Goal: Information Seeking & Learning: Check status

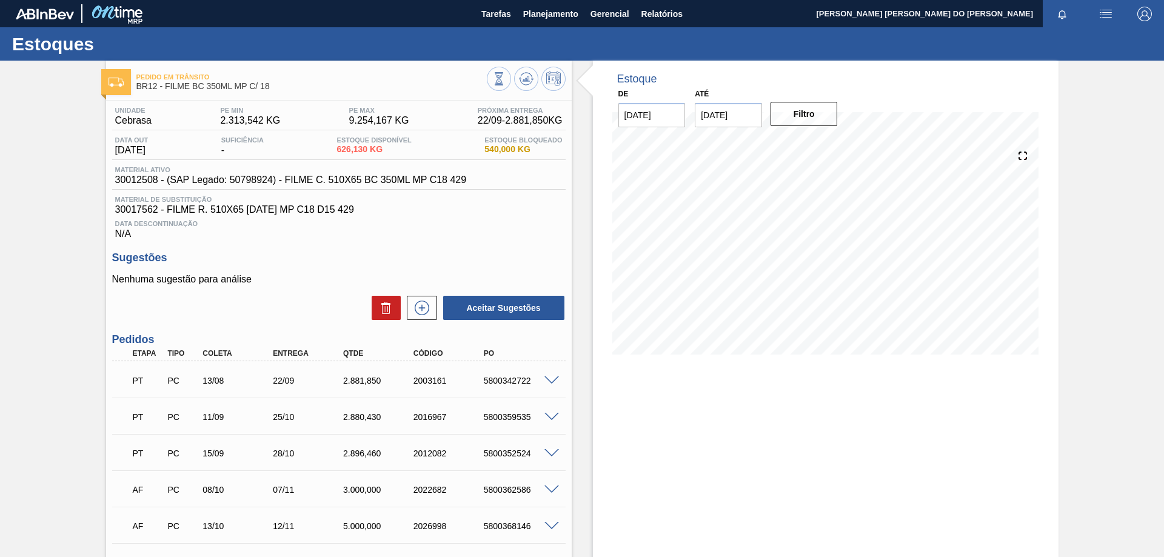
click at [651, 523] on div "Estoque De 22/09/2025 Até 06/10/2025 Filtro 22/09 Projeção de Estoque 3,507.98 …" at bounding box center [826, 370] width 466 height 618
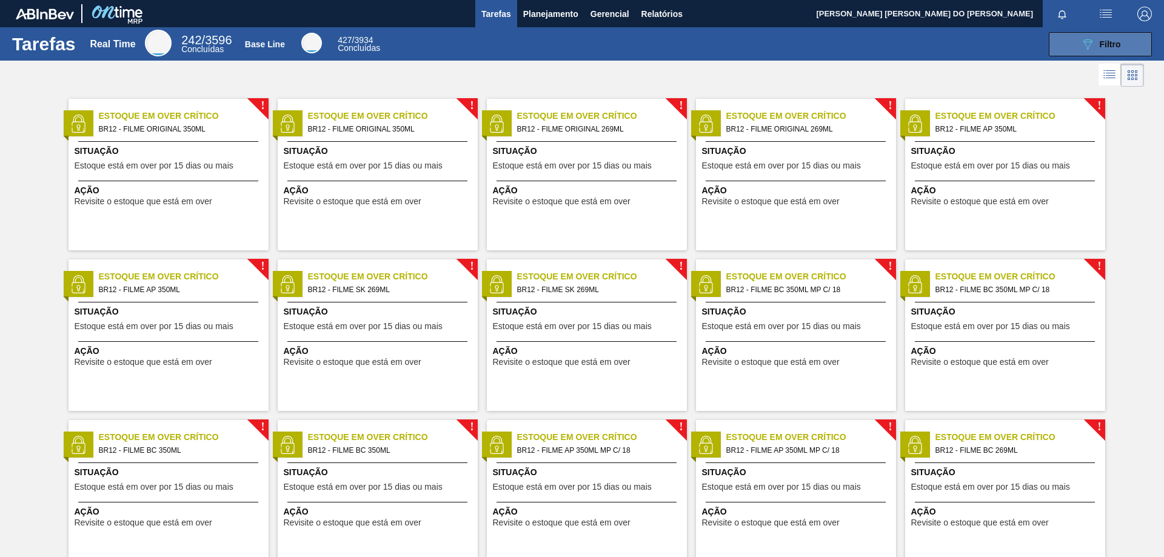
click at [1117, 38] on div "089F7B8B-B2A5-4AFE-B5C0-19BA573D28AC Filtro" at bounding box center [1100, 44] width 41 height 15
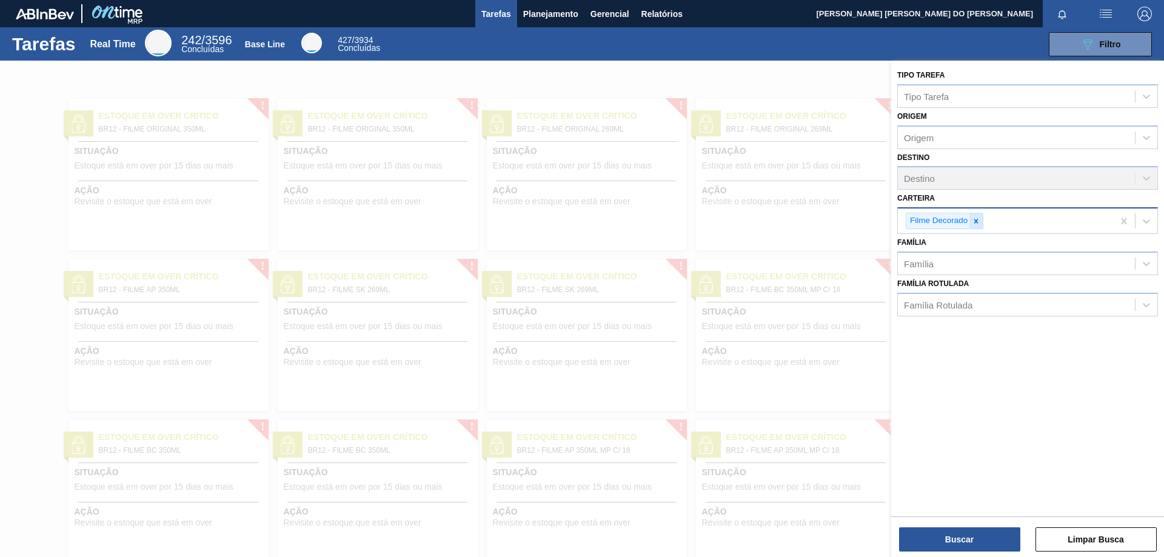
click at [975, 221] on icon at bounding box center [976, 221] width 4 height 4
click at [977, 222] on div "Carteira" at bounding box center [1016, 220] width 237 height 18
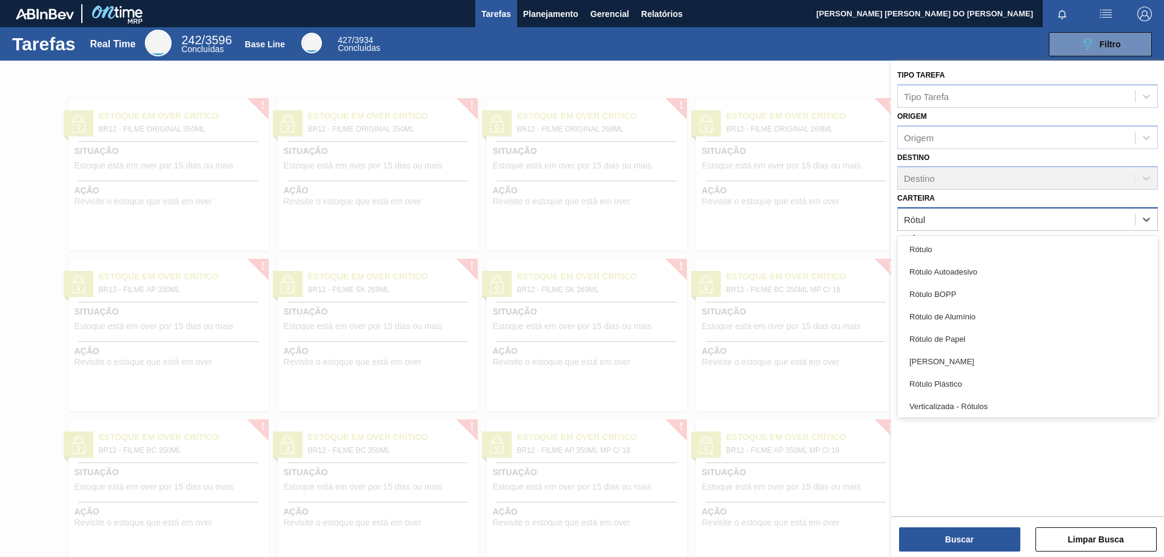
type input "Rótulo"
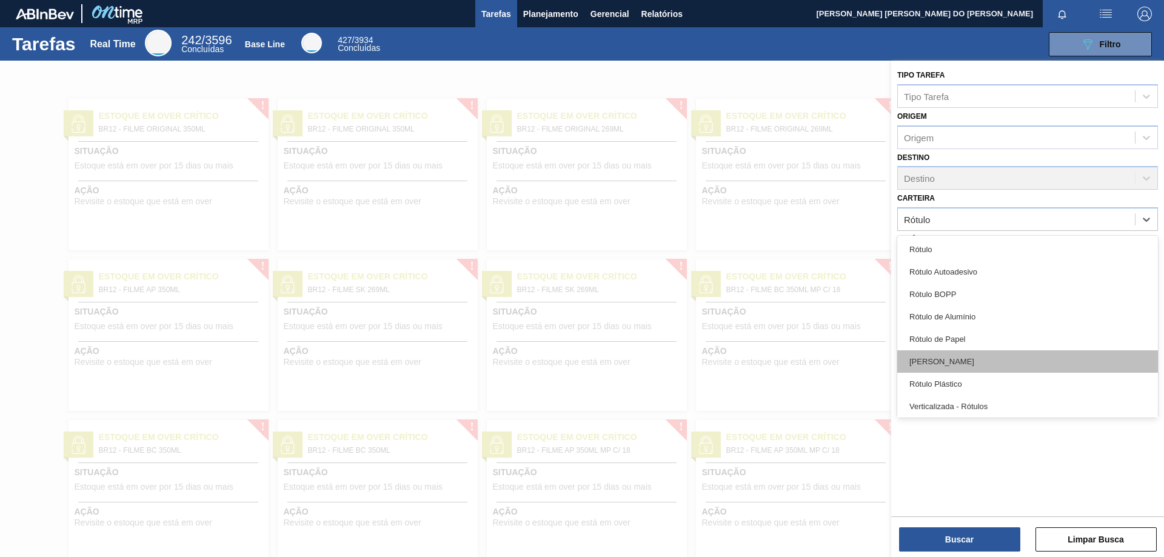
click at [938, 361] on div "[PERSON_NAME]" at bounding box center [1027, 361] width 261 height 22
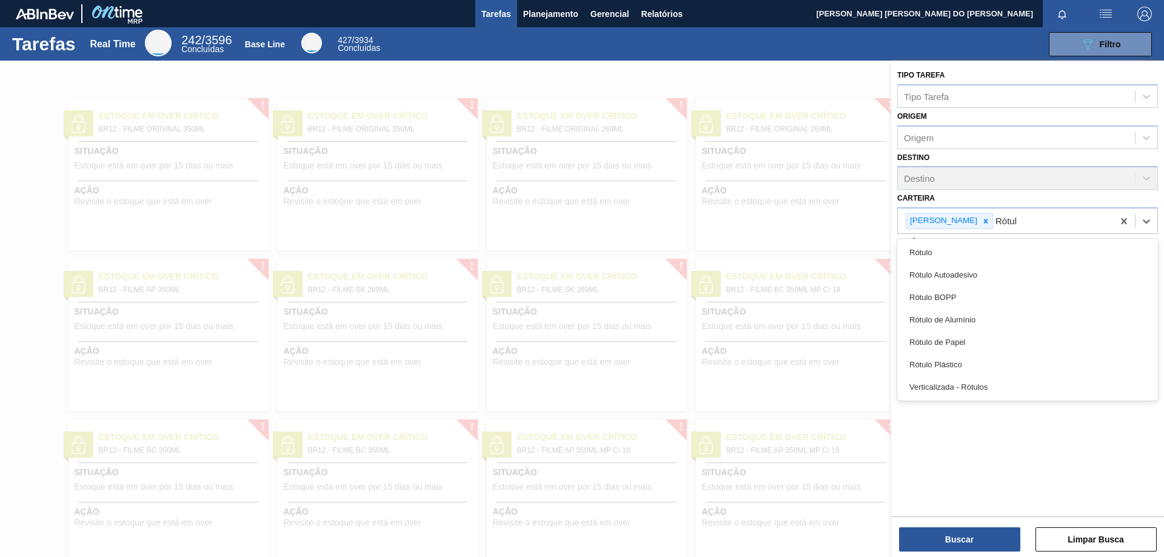
type input "Rótulo"
click at [942, 342] on div "Rótulo de Papel" at bounding box center [1027, 342] width 261 height 22
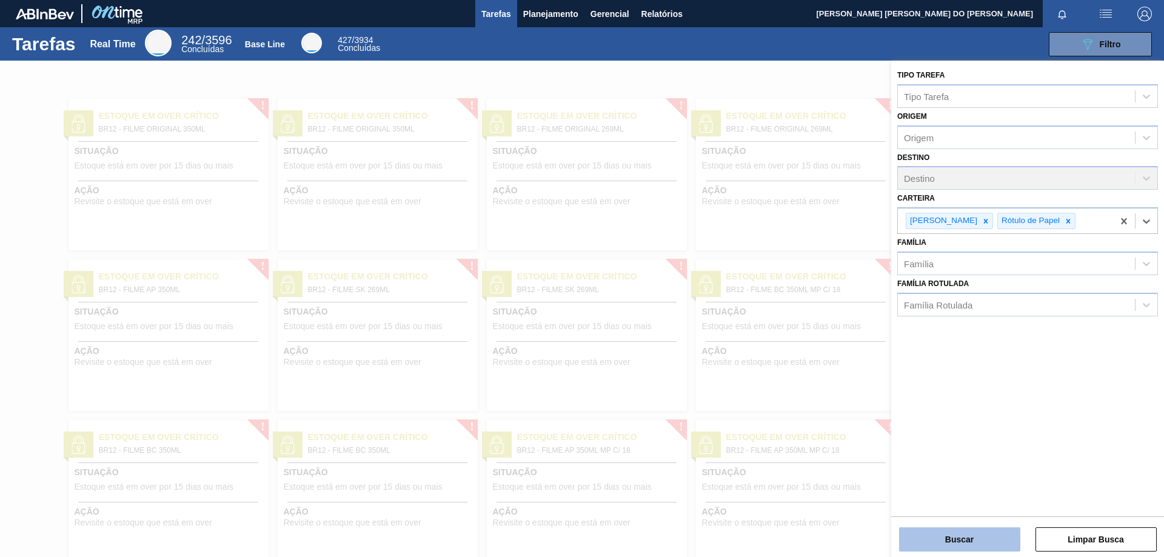
click at [972, 540] on button "Buscar" at bounding box center [959, 539] width 121 height 24
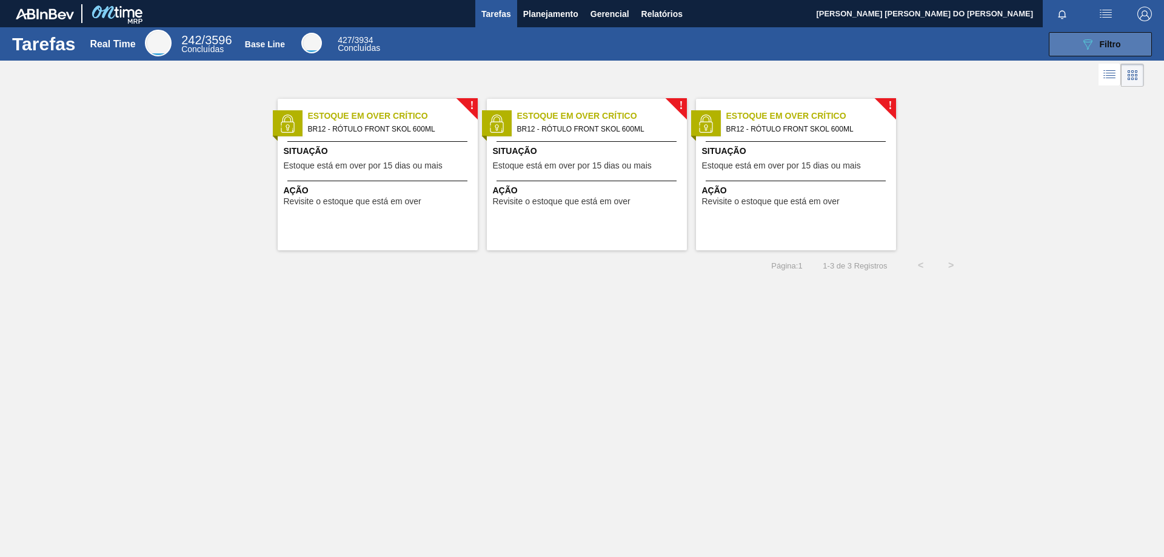
click at [1100, 42] on span "Filtro" at bounding box center [1110, 44] width 21 height 10
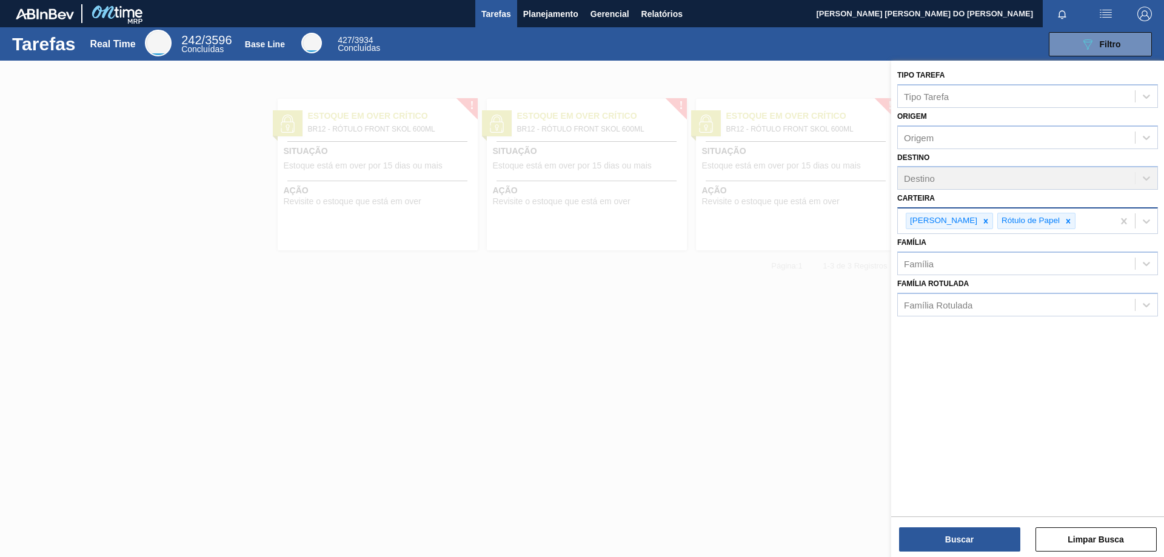
click at [1071, 215] on div "[PERSON_NAME] Rótulo de Papel" at bounding box center [1005, 221] width 215 height 25
type input "Rótu"
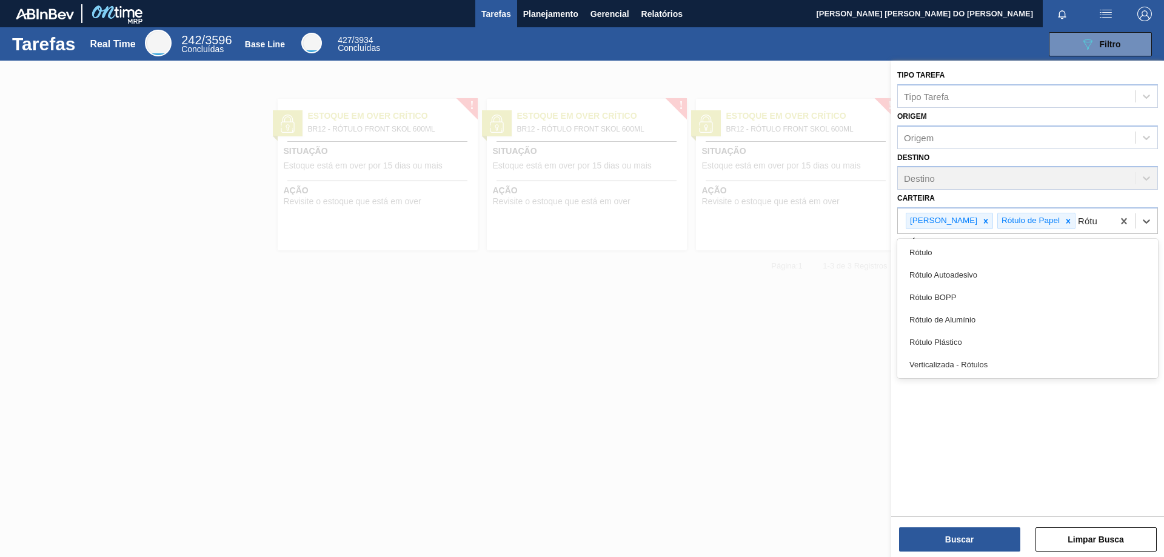
click at [923, 248] on div "Rótulo" at bounding box center [1027, 252] width 261 height 22
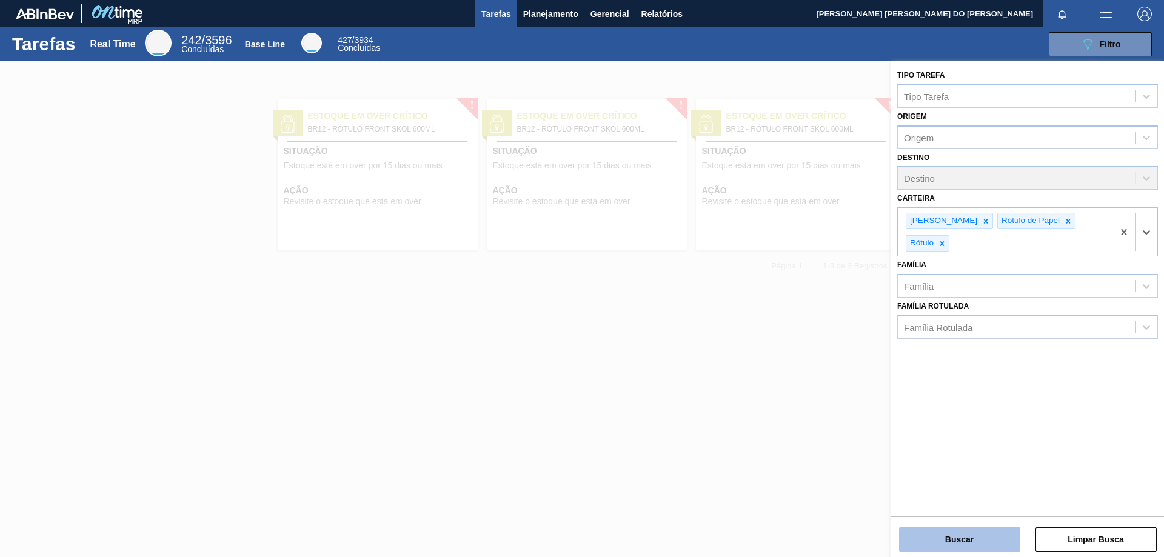
click at [1009, 539] on button "Buscar" at bounding box center [959, 539] width 121 height 24
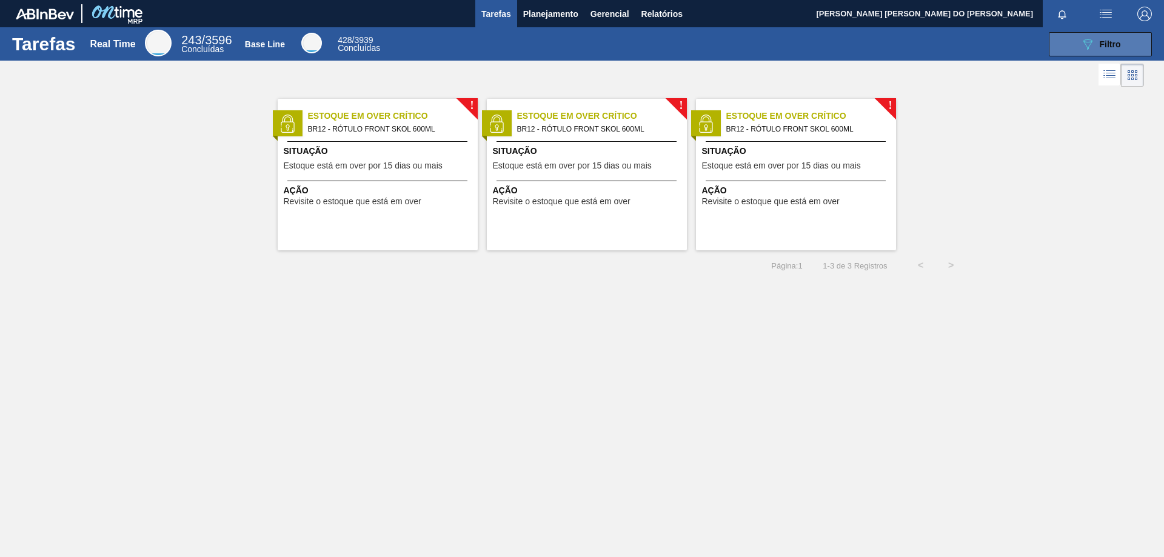
click at [1092, 43] on icon "089F7B8B-B2A5-4AFE-B5C0-19BA573D28AC" at bounding box center [1087, 44] width 15 height 15
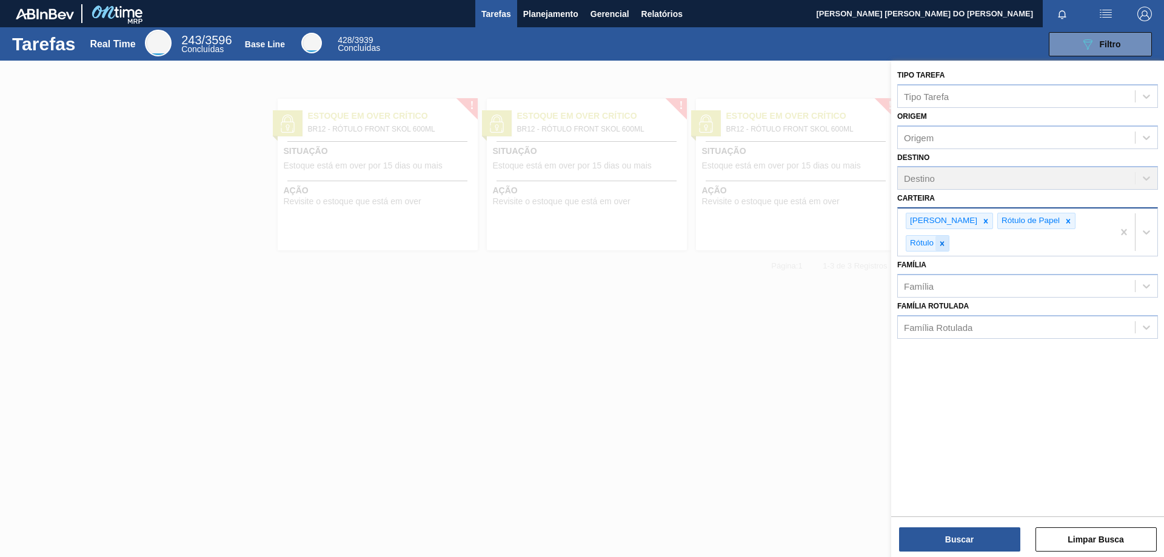
click at [946, 239] on icon at bounding box center [942, 243] width 8 height 8
click at [1064, 221] on icon at bounding box center [1068, 221] width 8 height 8
click at [984, 222] on icon at bounding box center [986, 221] width 4 height 4
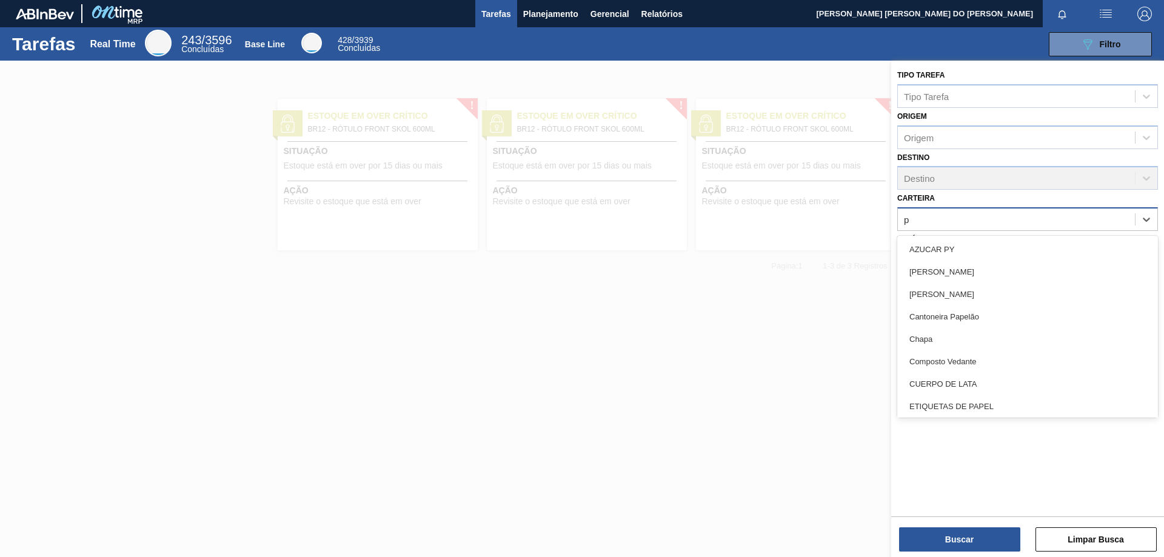
type input "pr"
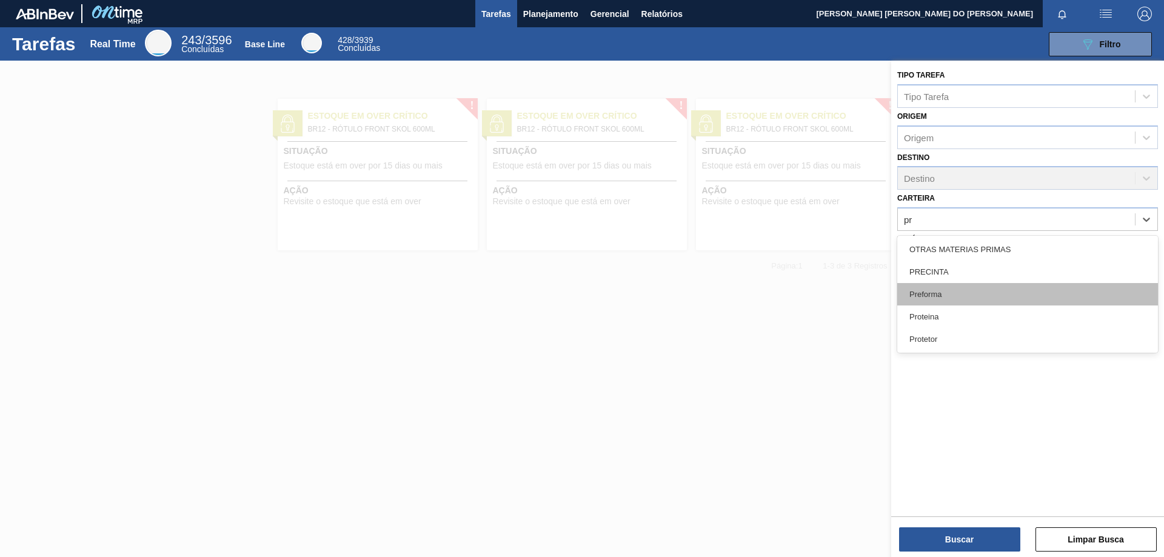
click at [931, 295] on div "Preforma" at bounding box center [1027, 294] width 261 height 22
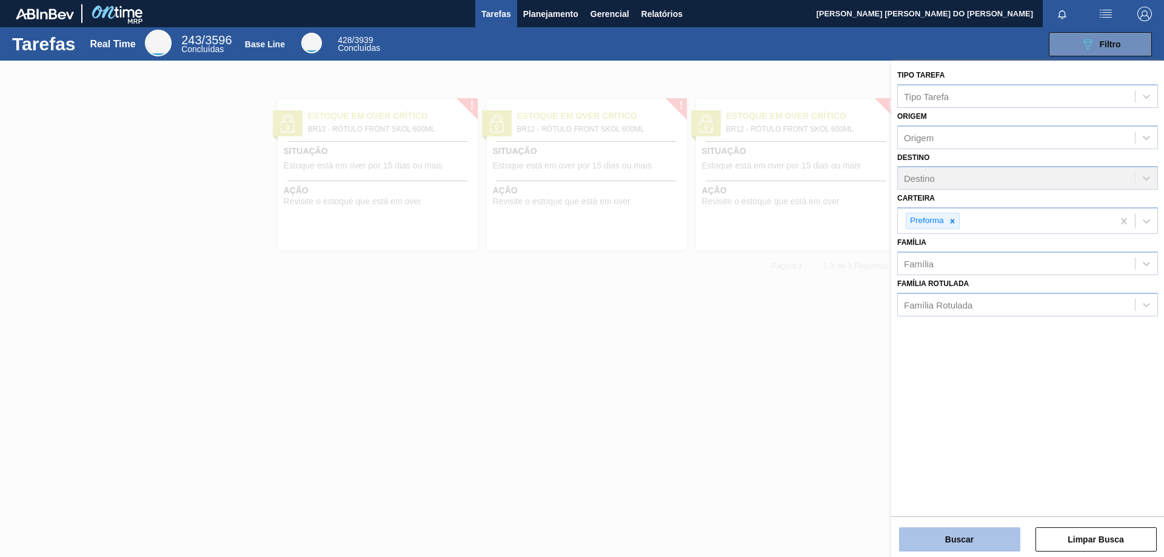
click at [962, 537] on button "Buscar" at bounding box center [959, 539] width 121 height 24
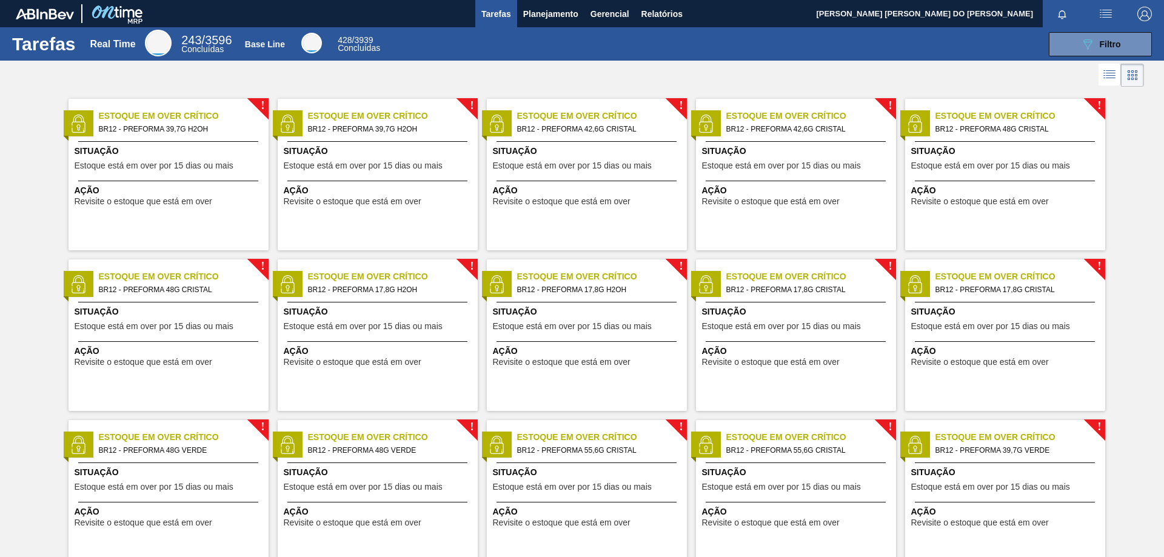
click at [1035, 293] on span "BR12 - PREFORMA 17,8G CRISTAL" at bounding box center [1015, 289] width 160 height 13
click at [1111, 46] on span "Filtro" at bounding box center [1110, 44] width 21 height 10
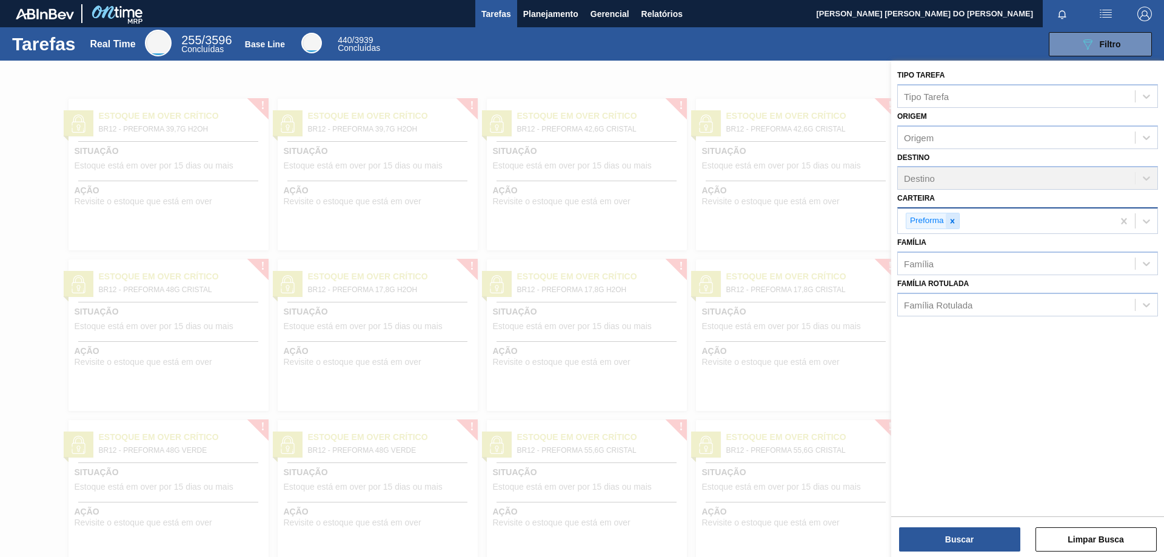
click at [955, 218] on icon at bounding box center [952, 221] width 8 height 8
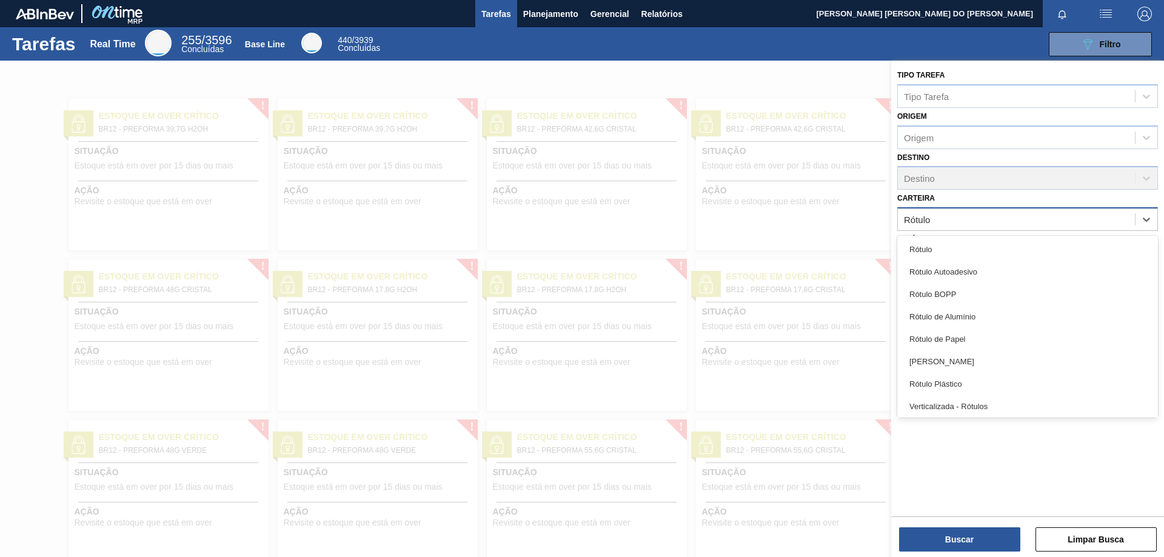
type input "Rótulo"
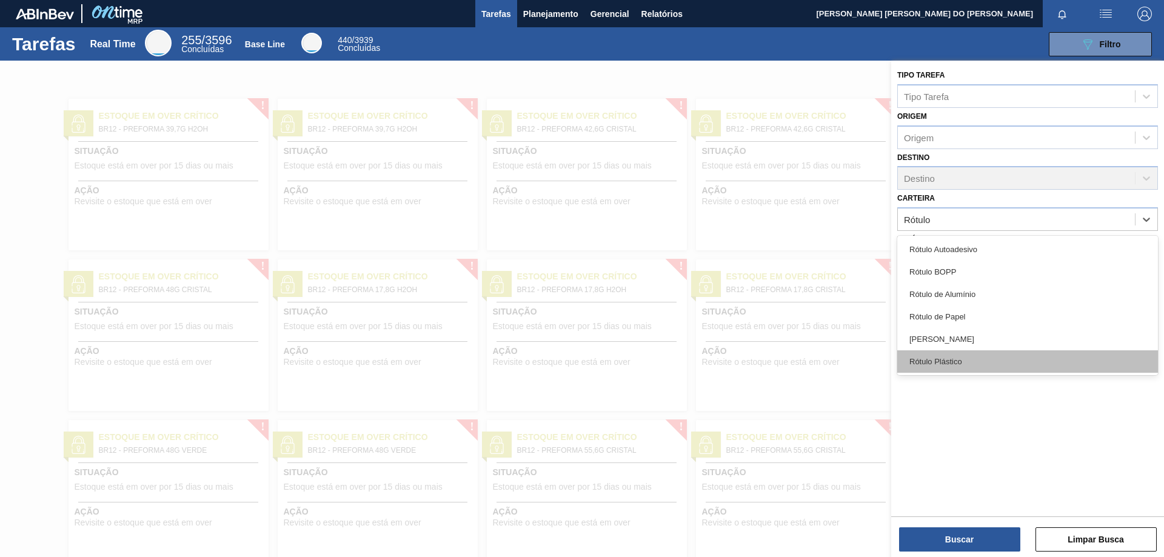
click at [950, 359] on div "Rótulo Plástico" at bounding box center [1027, 361] width 261 height 22
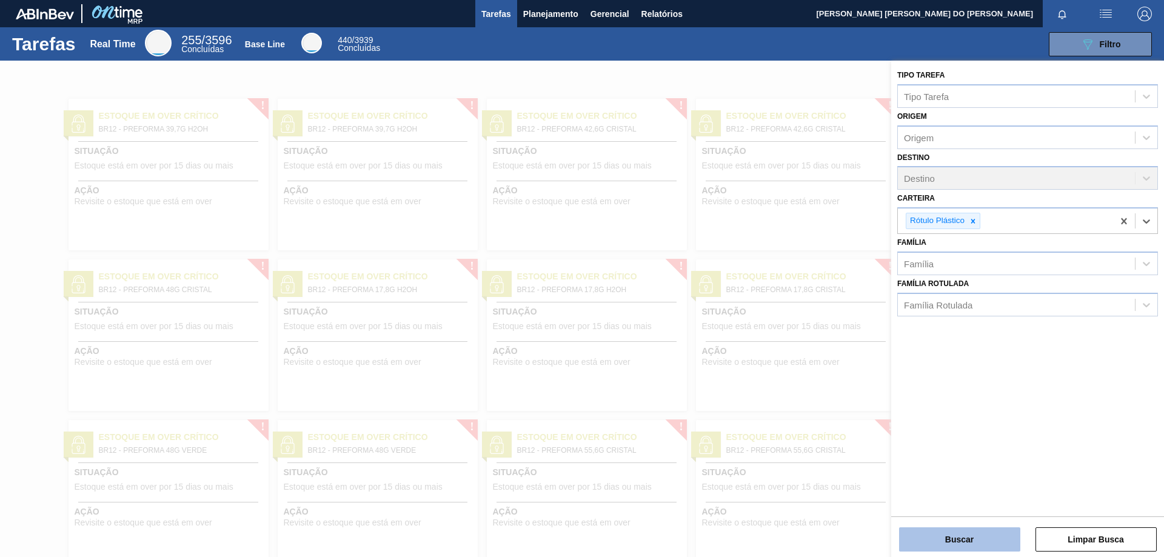
click at [965, 534] on button "Buscar" at bounding box center [959, 539] width 121 height 24
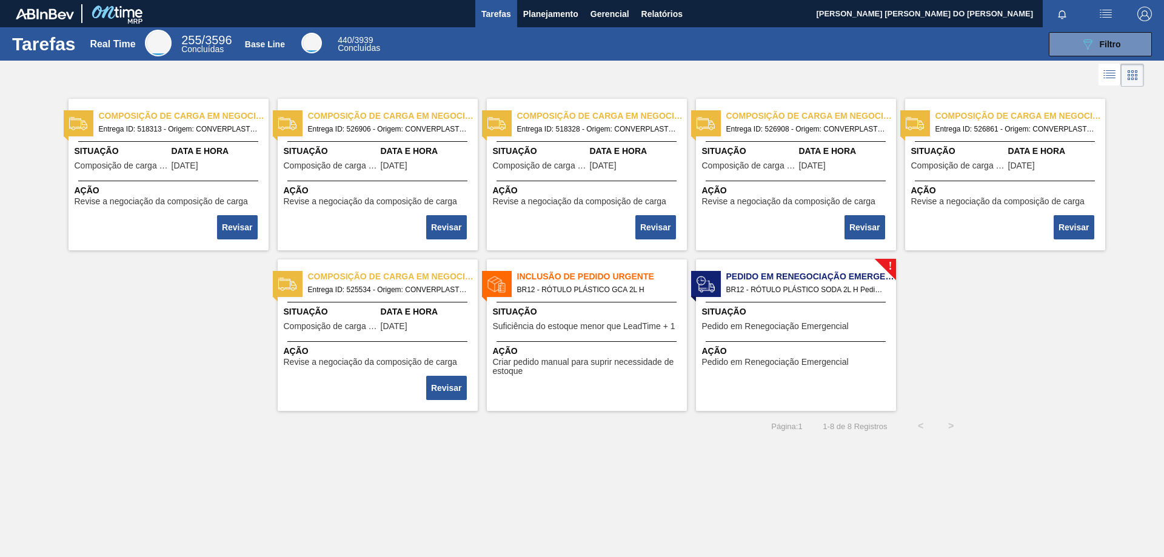
click at [179, 127] on span "Entrega ID: 518313 - Origem: CONVERPLAST - GUARULHOS (SP) - Destino: BR12" at bounding box center [179, 128] width 160 height 13
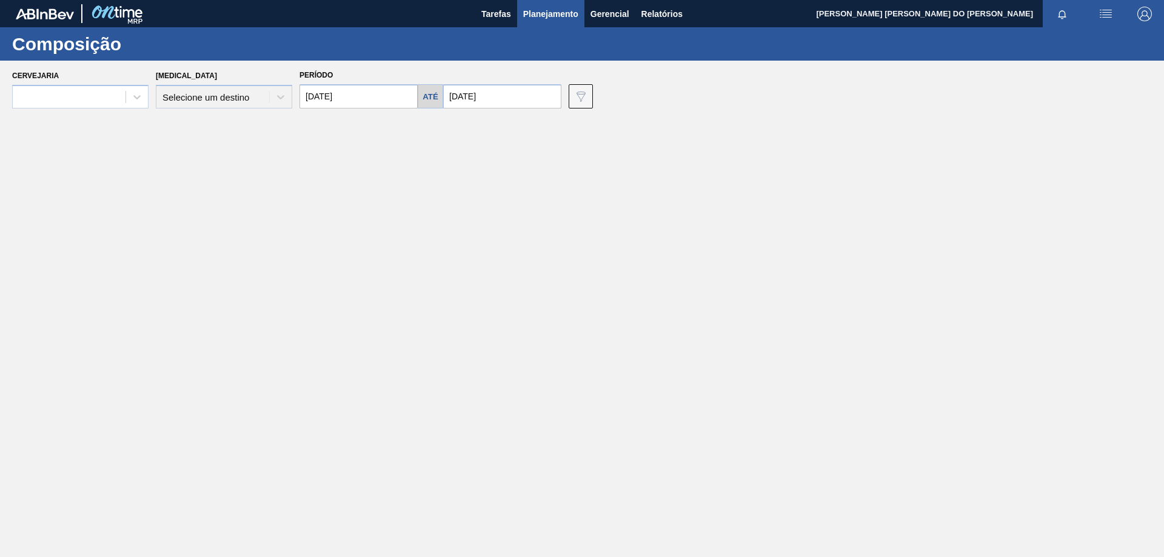
type input "[DATE]"
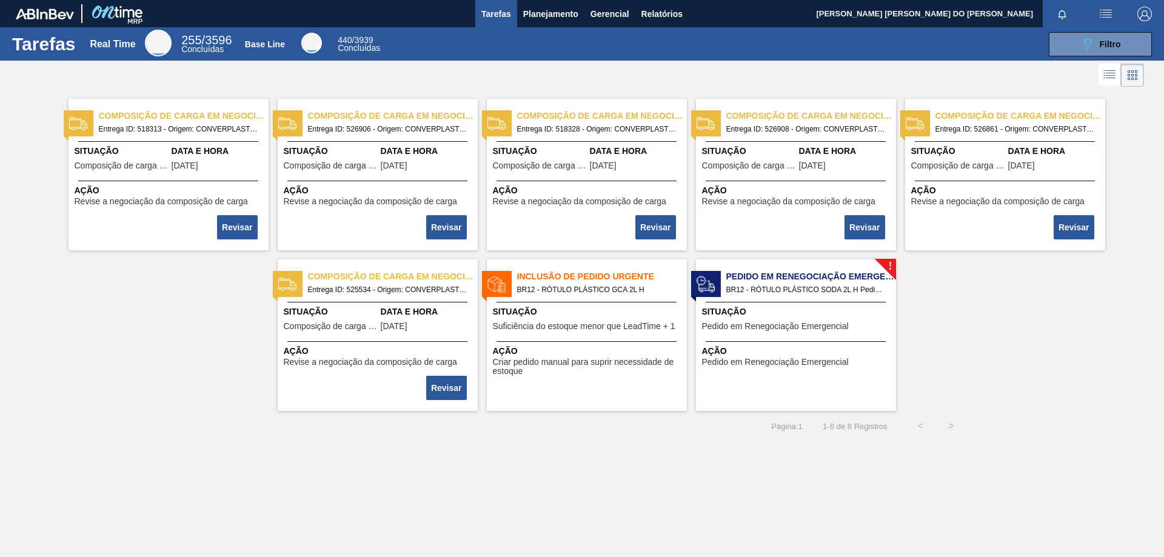
click at [356, 132] on span "Entrega ID: 526906 - Origem: CONVERPLAST - GUARULHOS (SP) - Destino: BR12" at bounding box center [388, 128] width 160 height 13
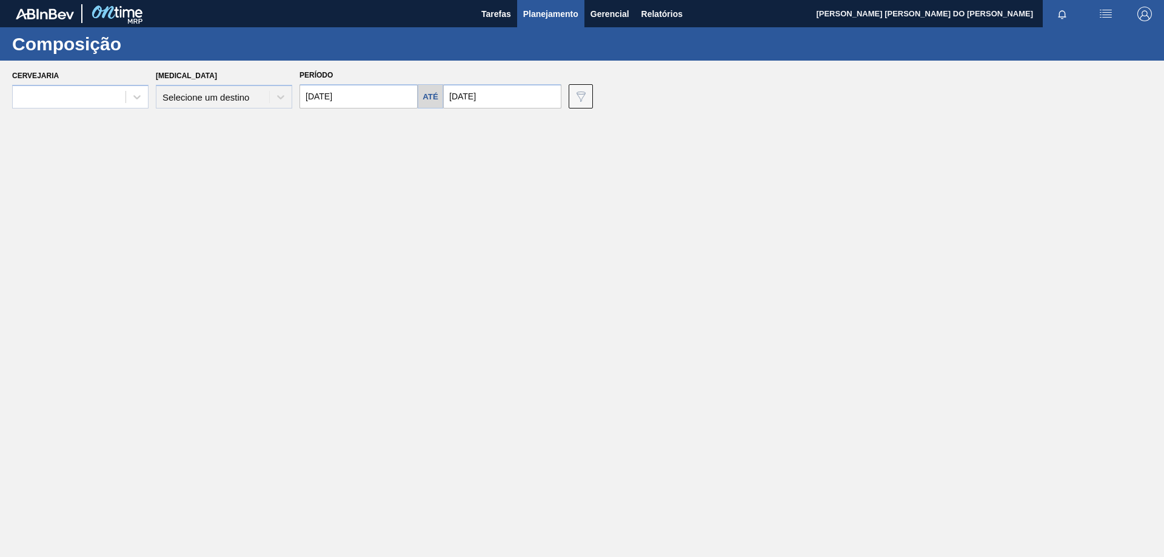
type input "[DATE]"
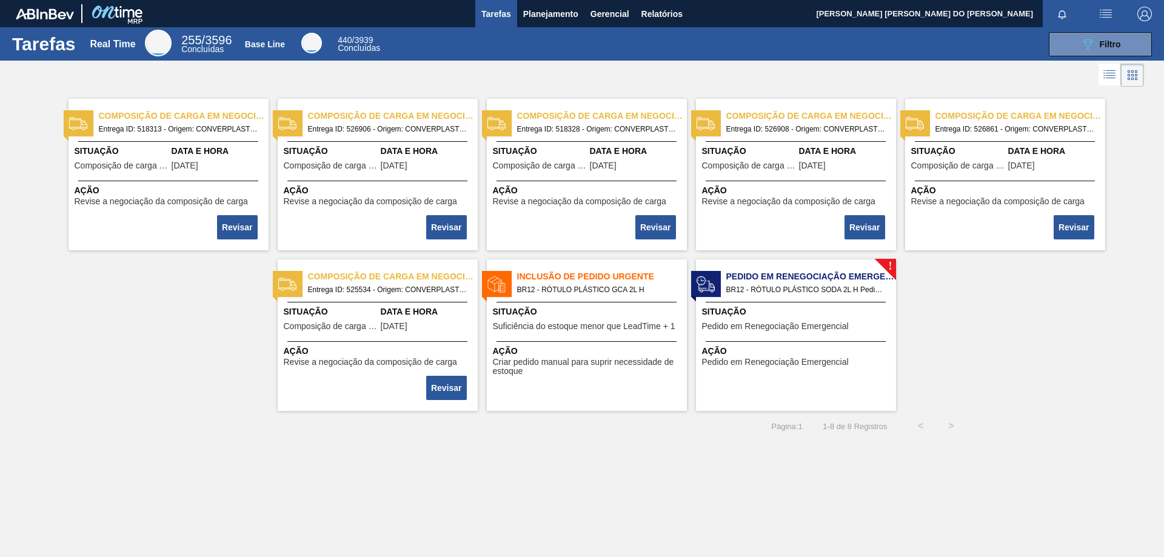
click at [984, 176] on div "Composição de carga em negociação Entrega ID: 526861 - Origem: CONVERPLAST - GU…" at bounding box center [1005, 175] width 200 height 152
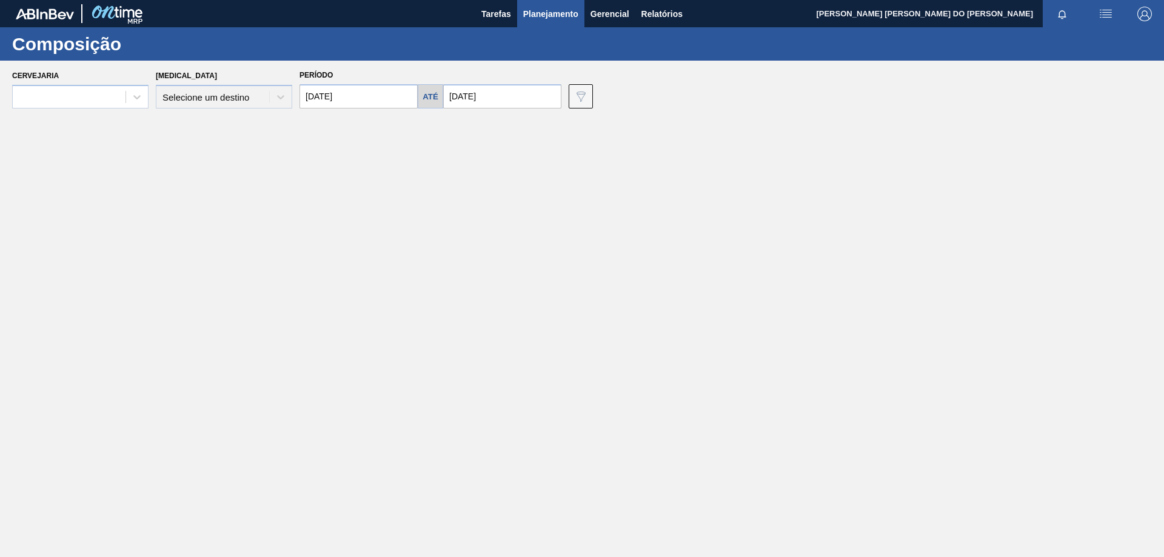
type input "[DATE]"
